Goal: Task Accomplishment & Management: Manage account settings

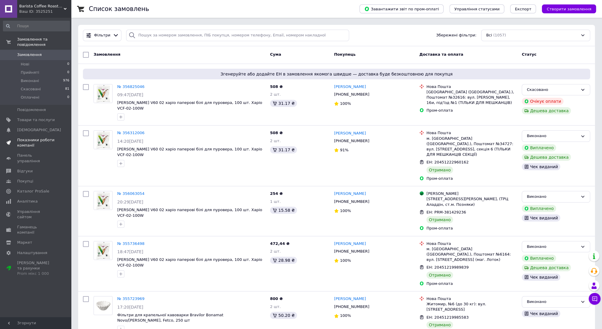
click at [23, 141] on span "Показники роботи компанії" at bounding box center [36, 142] width 38 height 11
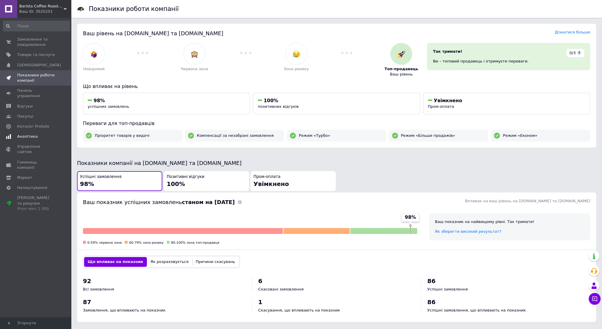
click at [22, 134] on span "Аналітика" at bounding box center [27, 136] width 20 height 5
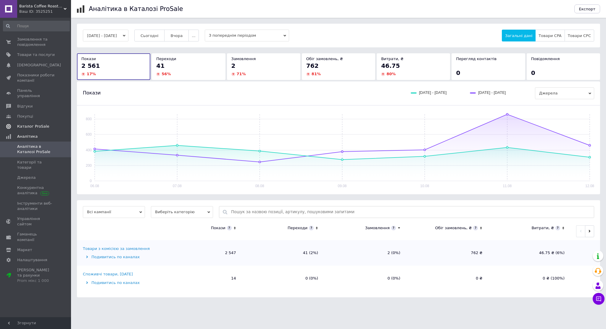
click at [31, 124] on span "Каталог ProSale" at bounding box center [33, 126] width 32 height 5
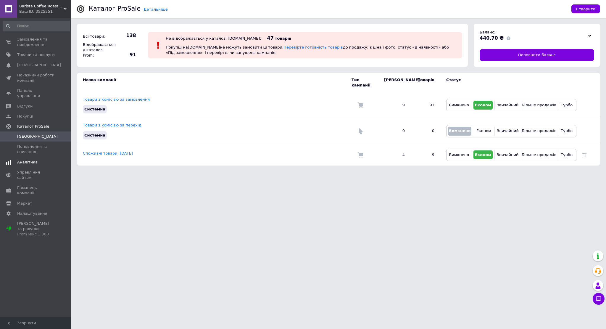
click at [30, 160] on span "Аналітика" at bounding box center [27, 162] width 20 height 5
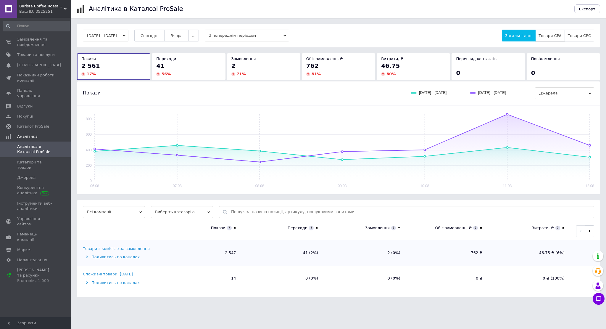
click at [547, 36] on span "Товари CPA" at bounding box center [550, 35] width 23 height 4
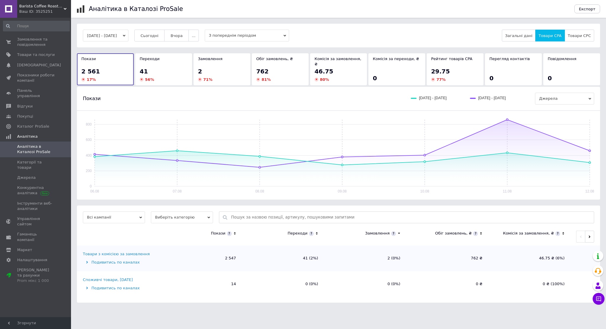
click at [448, 77] on div "77 %" at bounding box center [455, 79] width 48 height 5
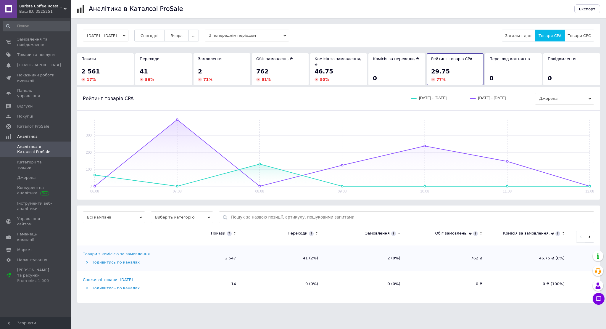
click at [99, 78] on div "Покази 2 561 17 %" at bounding box center [105, 69] width 57 height 32
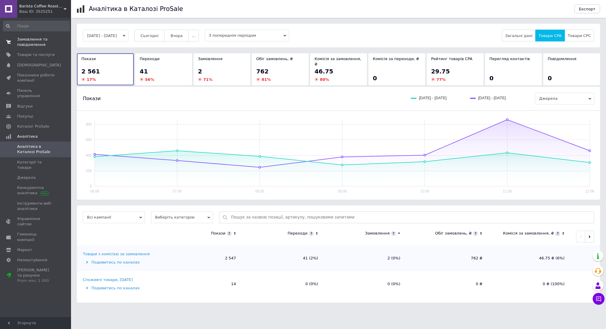
click at [24, 40] on span "Замовлення та повідомлення" at bounding box center [36, 42] width 38 height 11
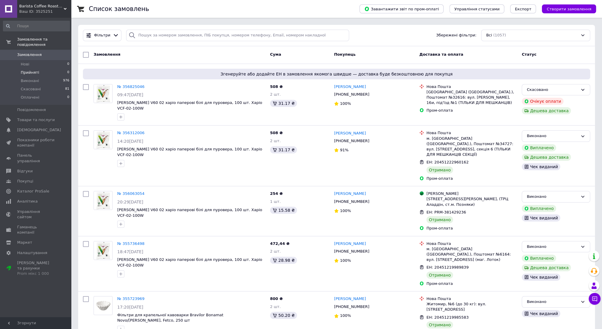
click at [49, 71] on ul "Нові 0 Прийняті 0 Виконані 976 Скасовані 81 Оплачені 0" at bounding box center [36, 82] width 73 height 45
click at [45, 77] on li "Виконані 976" at bounding box center [36, 81] width 73 height 8
